Goal: Navigation & Orientation: Find specific page/section

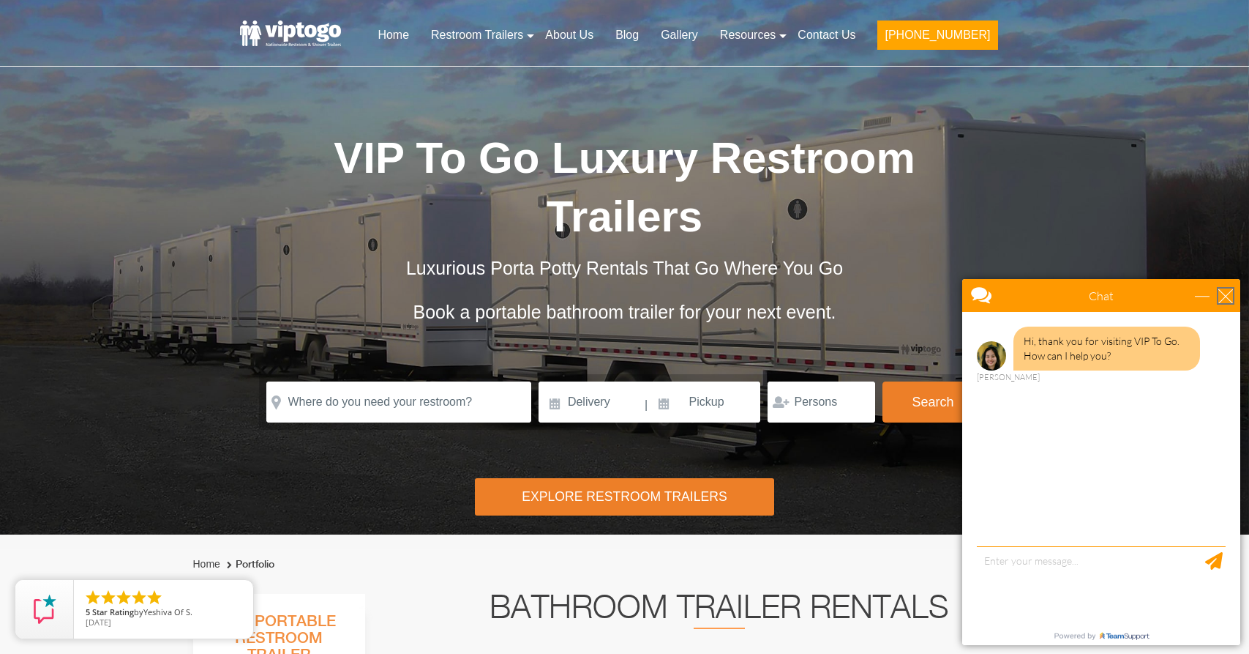
click at [1227, 291] on div "close" at bounding box center [1226, 295] width 15 height 15
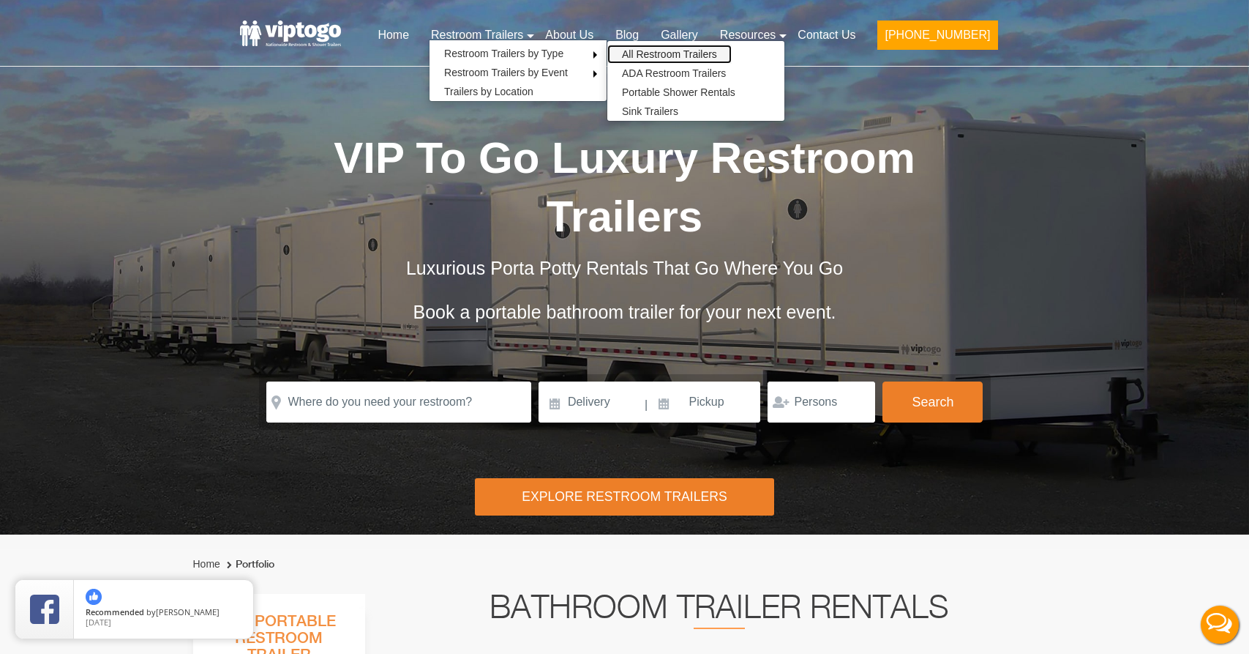
click at [689, 51] on link "All Restroom Trailers" at bounding box center [670, 54] width 124 height 19
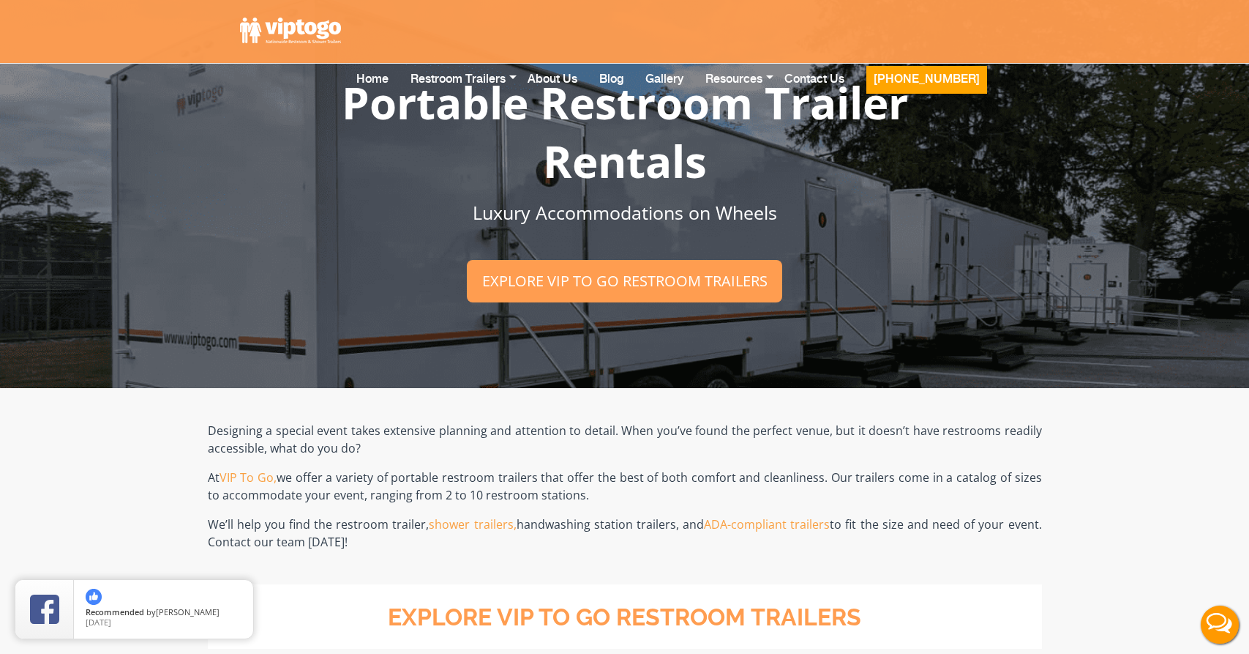
scroll to position [2, 0]
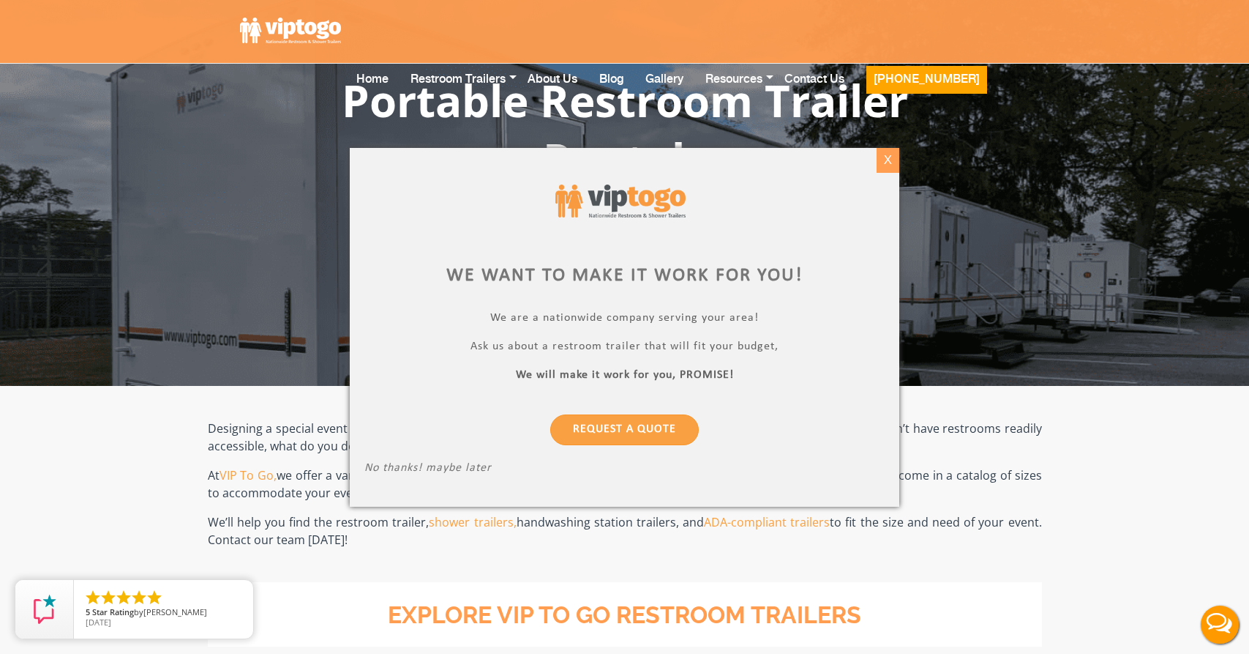
click at [886, 159] on div "X" at bounding box center [888, 160] width 23 height 25
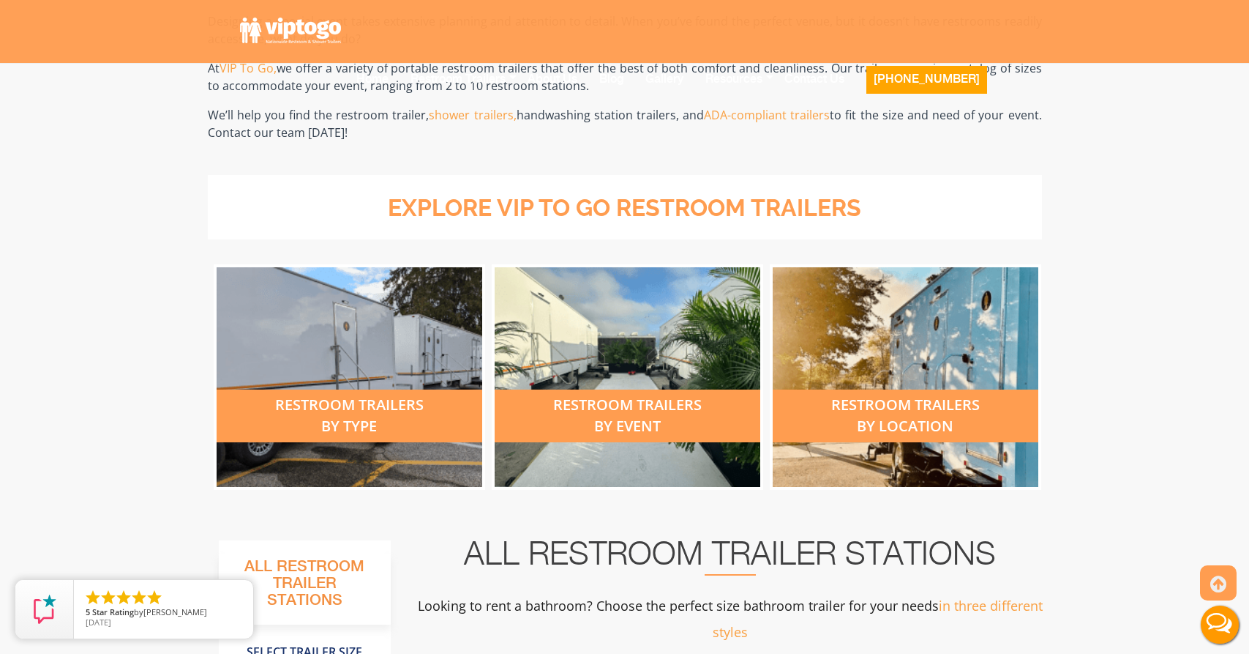
scroll to position [411, 0]
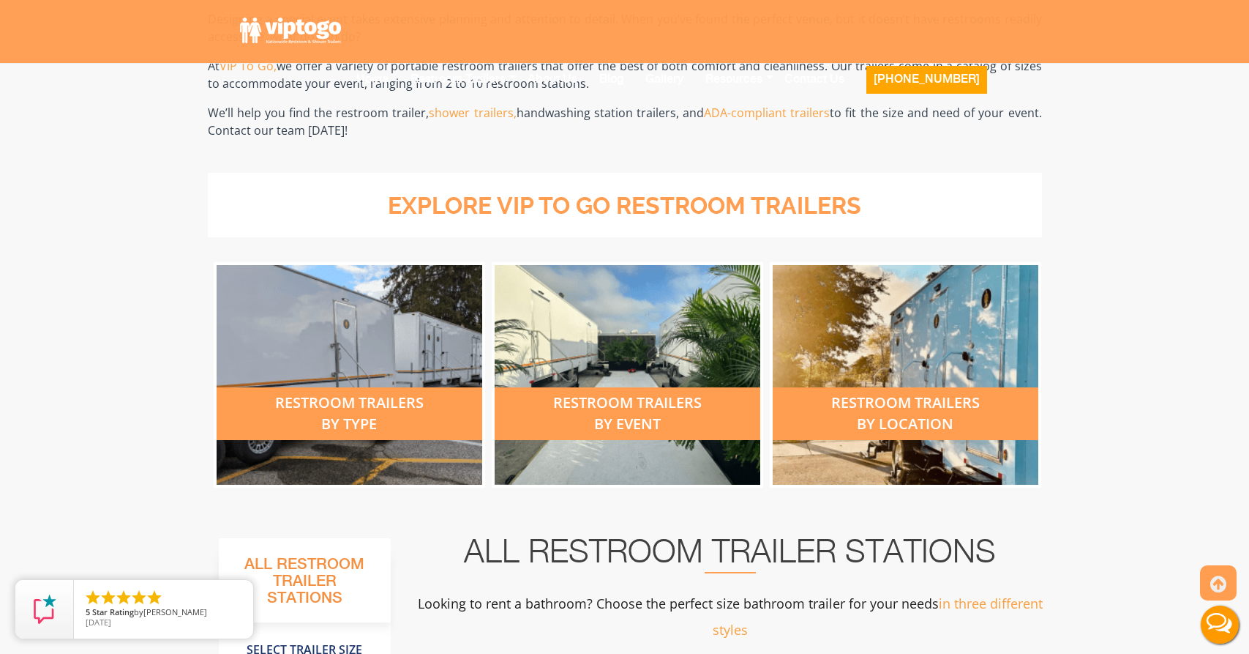
click at [371, 408] on div "restroom trailers by type" at bounding box center [350, 413] width 266 height 53
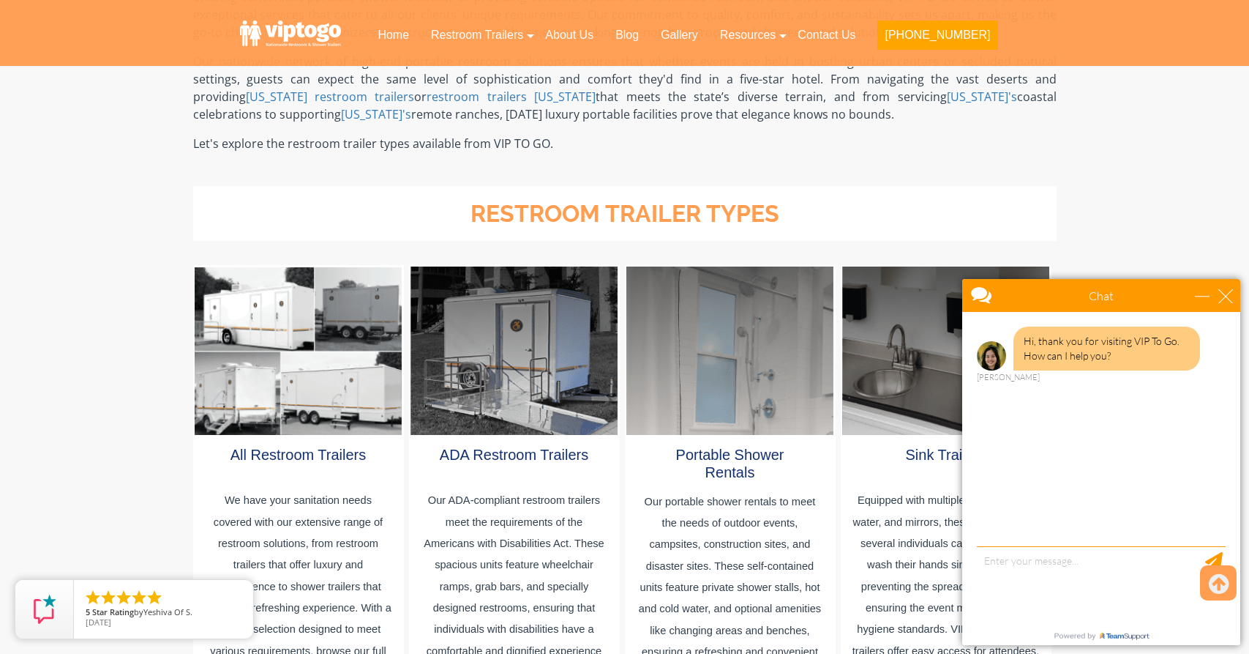
scroll to position [627, 0]
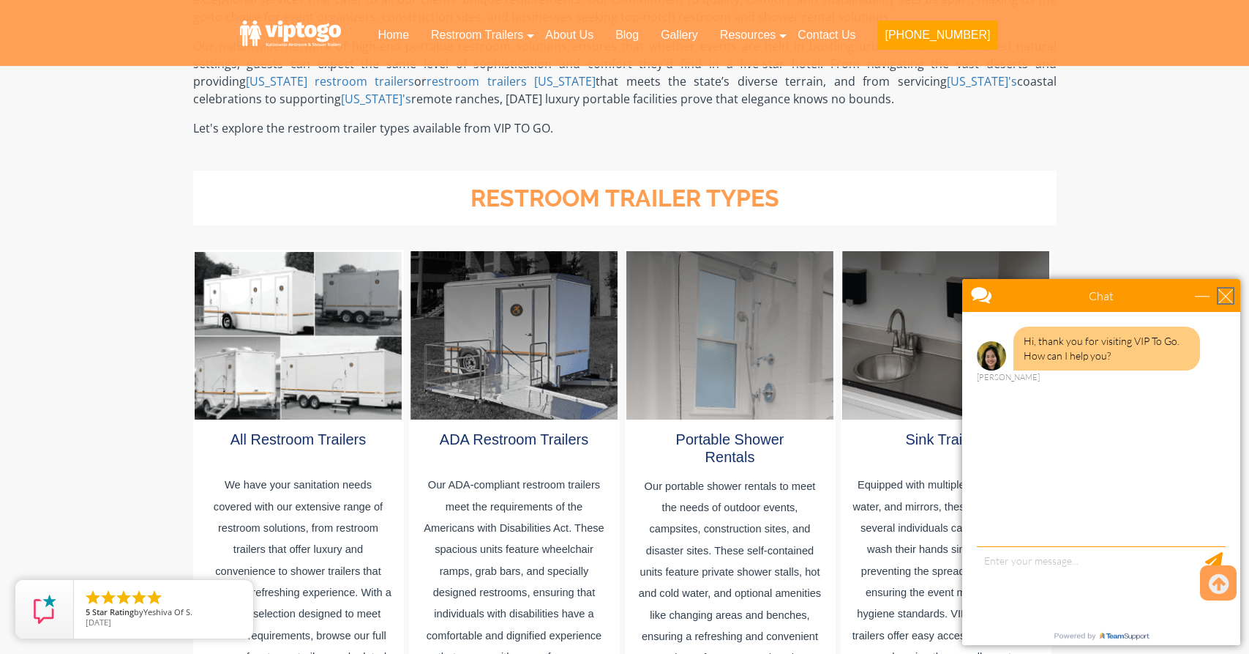
click at [1230, 301] on div "close" at bounding box center [1226, 295] width 15 height 15
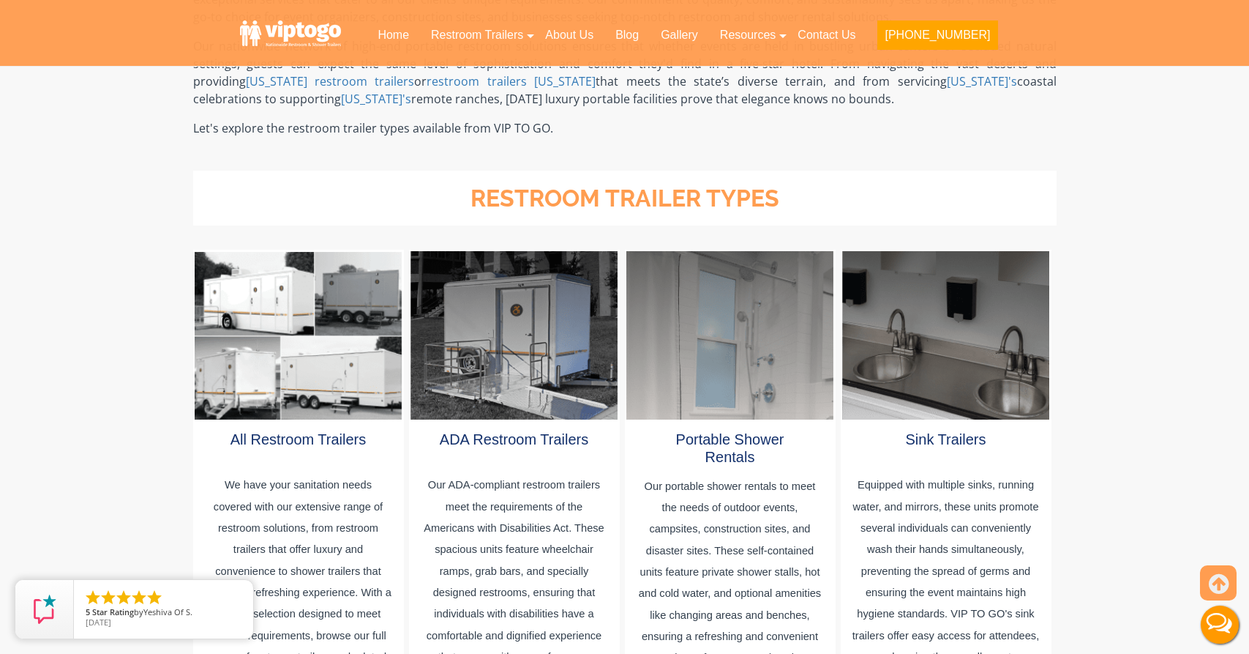
scroll to position [0, 0]
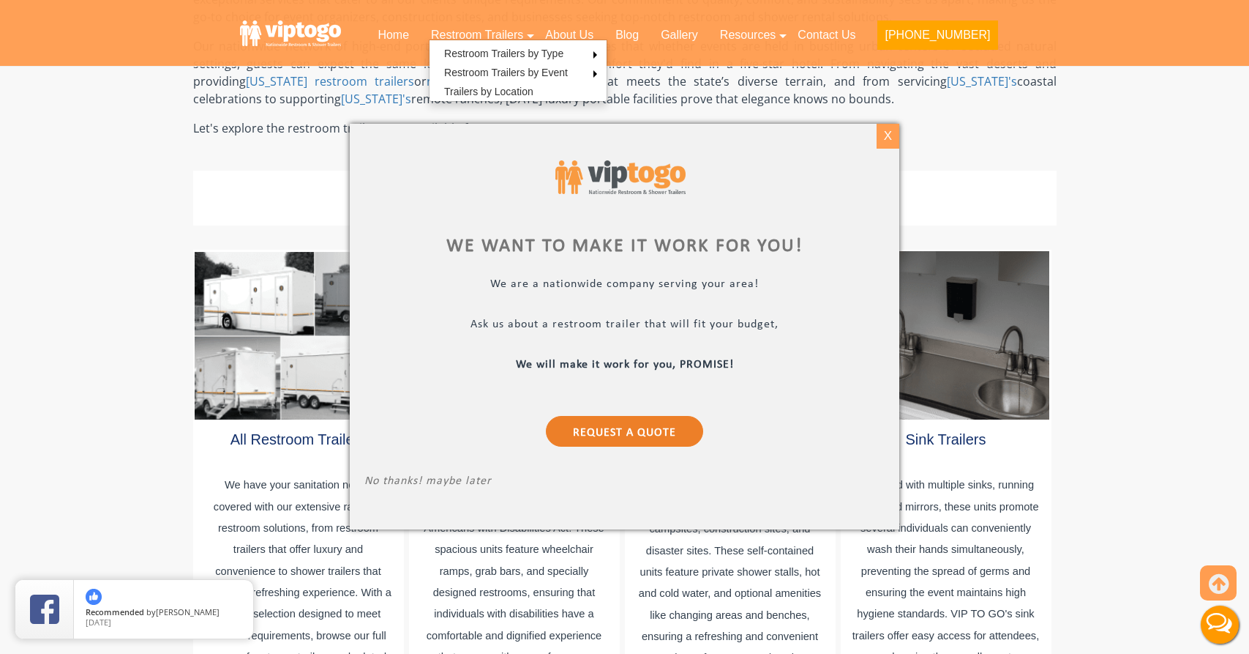
click at [891, 141] on div "X" at bounding box center [888, 136] width 23 height 25
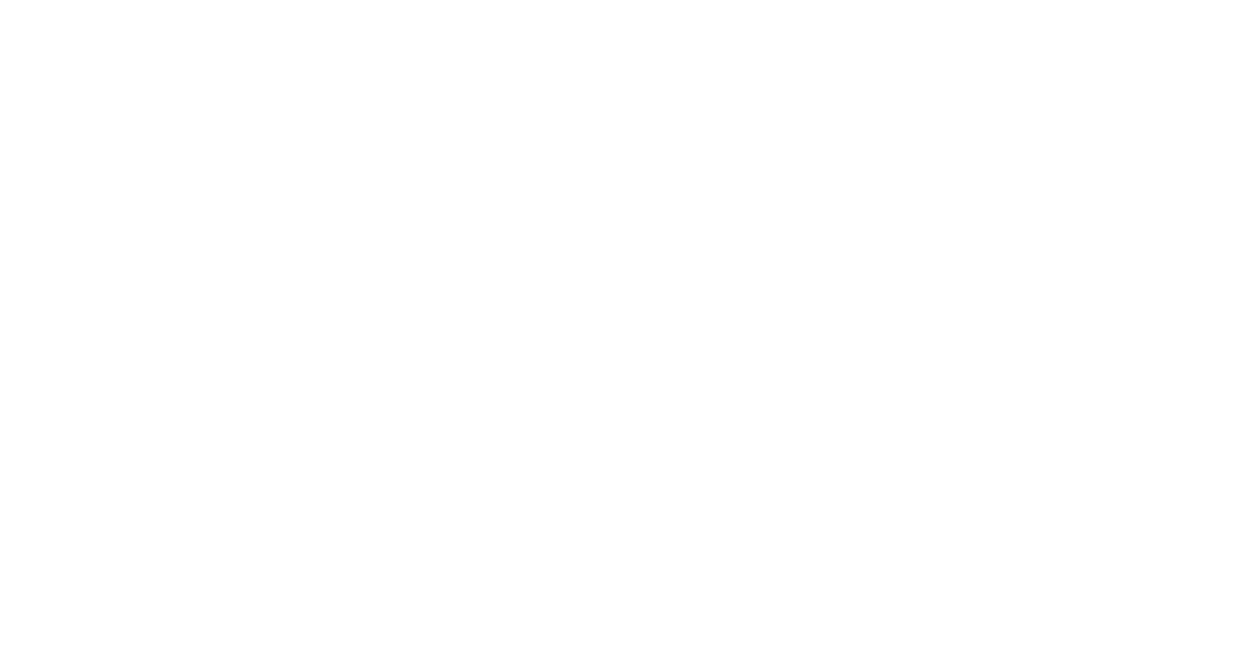
scroll to position [411, 0]
